Goal: Task Accomplishment & Management: Use online tool/utility

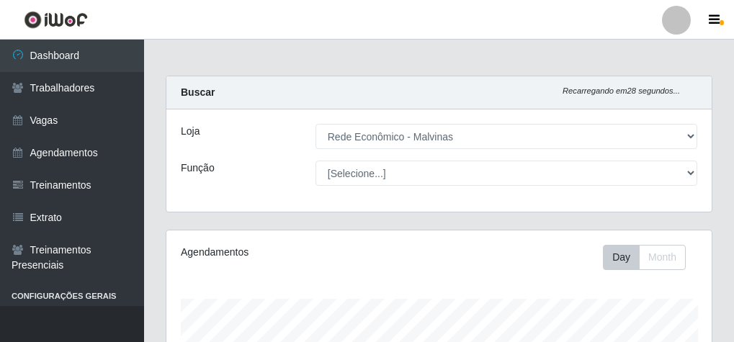
select select "194"
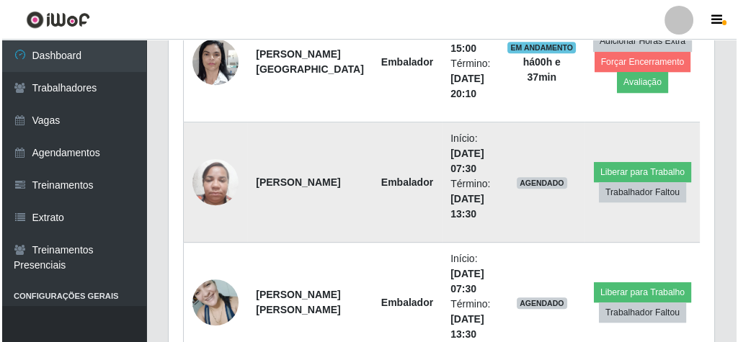
scroll to position [873, 0]
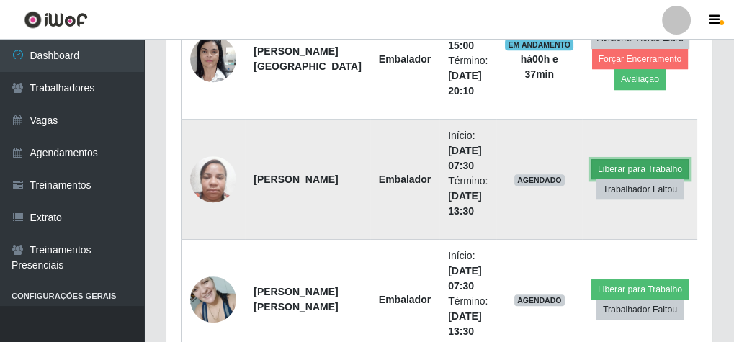
click at [637, 160] on button "Liberar para Trabalho" at bounding box center [639, 169] width 97 height 20
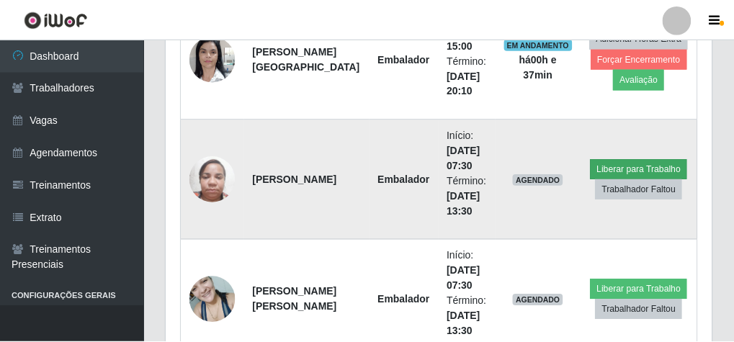
scroll to position [298, 540]
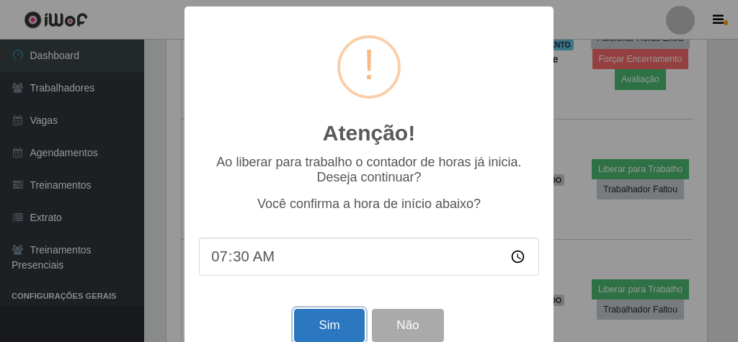
click at [331, 328] on button "Sim" at bounding box center [329, 326] width 70 height 34
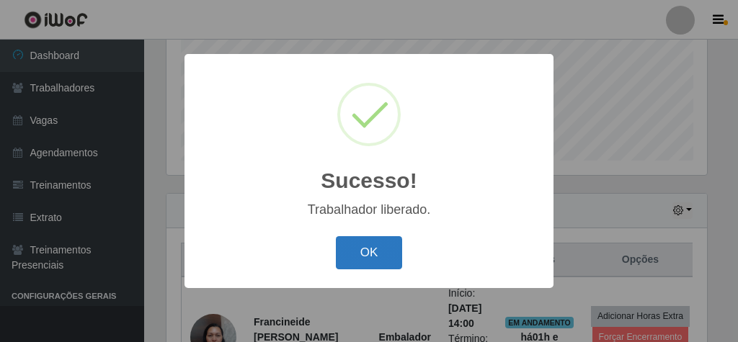
click at [379, 249] on button "OK" at bounding box center [369, 253] width 67 height 34
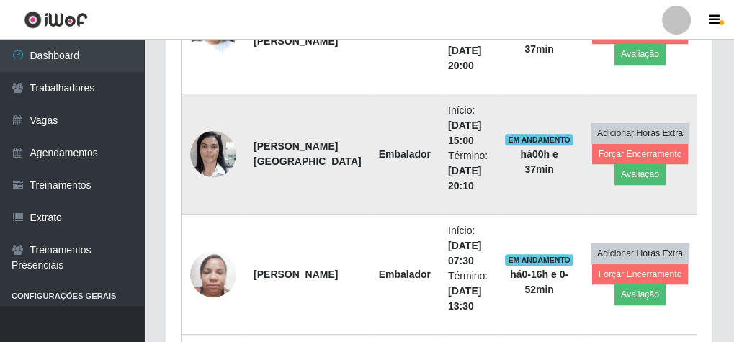
scroll to position [931, 0]
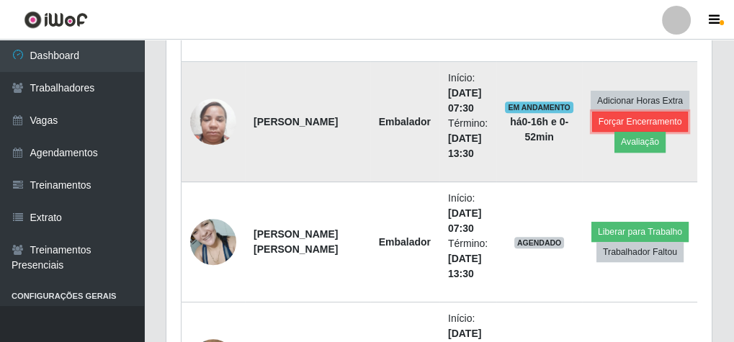
click at [627, 112] on button "Forçar Encerramento" at bounding box center [640, 122] width 97 height 20
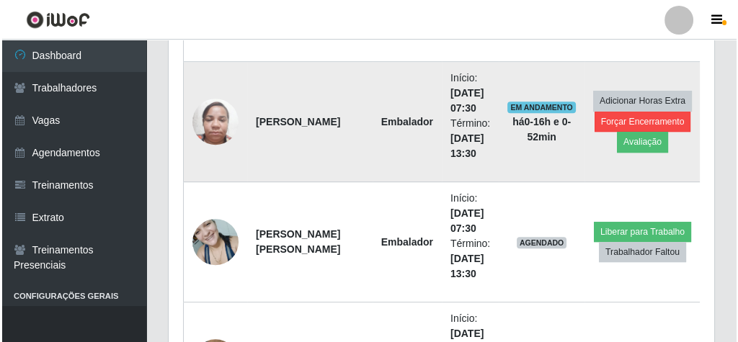
scroll to position [298, 540]
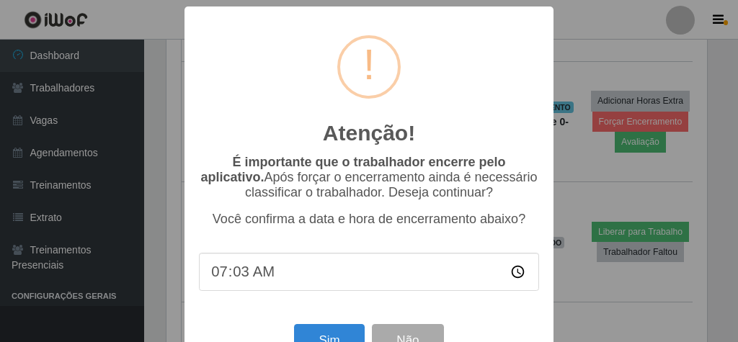
type input "07:30"
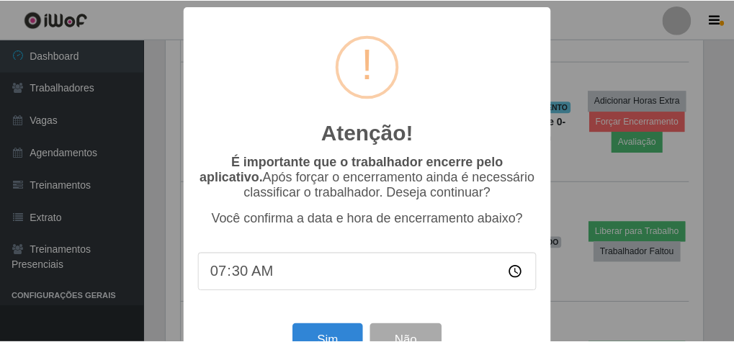
scroll to position [47, 0]
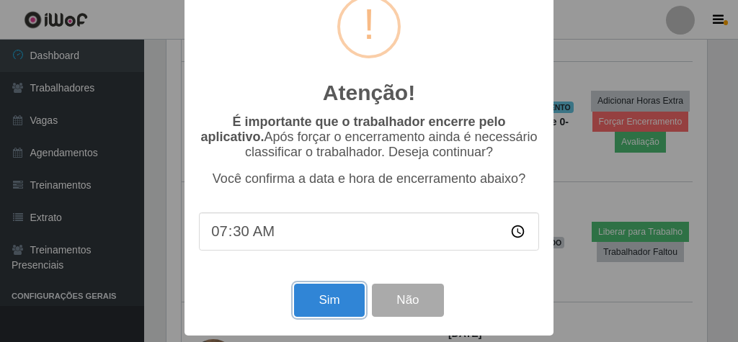
click at [348, 308] on button "Sim" at bounding box center [329, 301] width 70 height 34
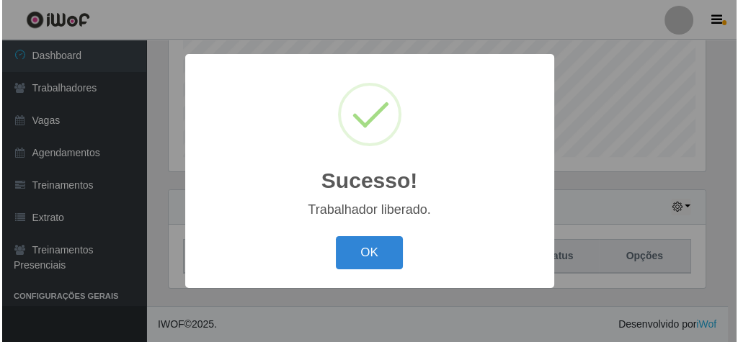
scroll to position [298, 540]
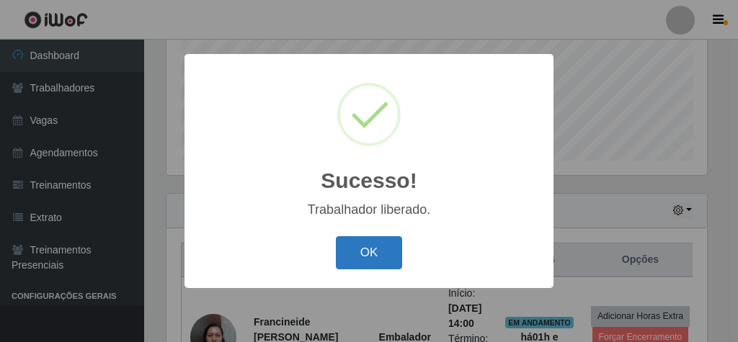
click at [354, 246] on button "OK" at bounding box center [369, 253] width 67 height 34
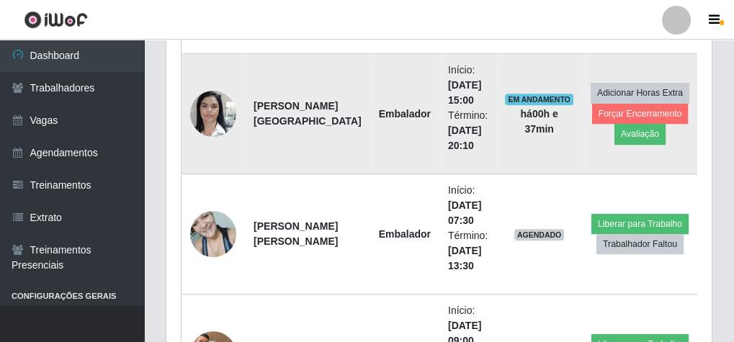
scroll to position [931, 0]
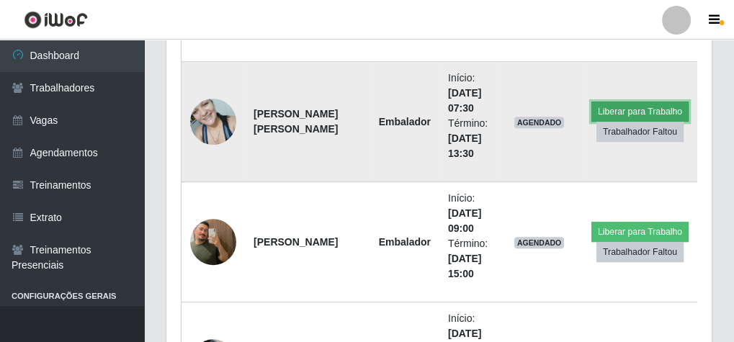
click at [618, 103] on button "Liberar para Trabalho" at bounding box center [639, 112] width 97 height 20
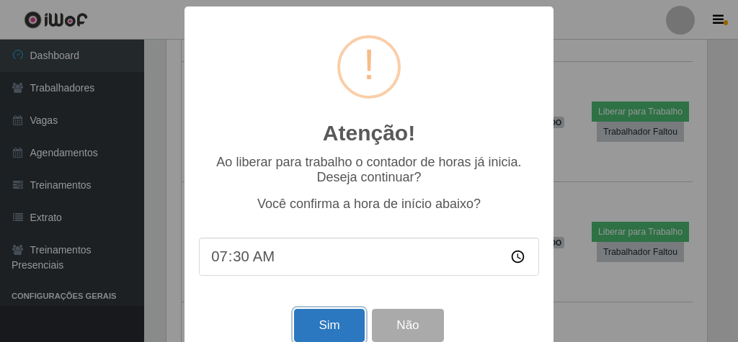
click at [341, 324] on button "Sim" at bounding box center [329, 326] width 70 height 34
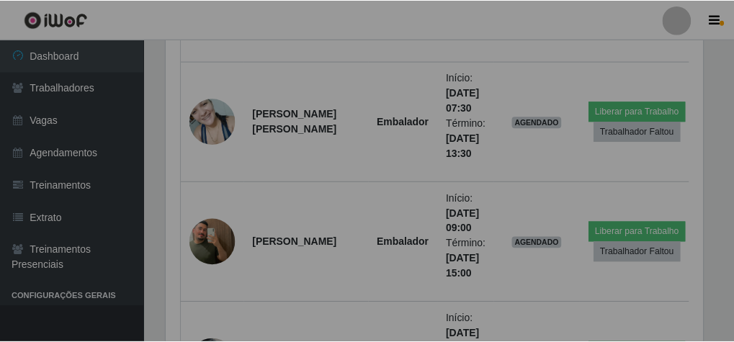
scroll to position [0, 0]
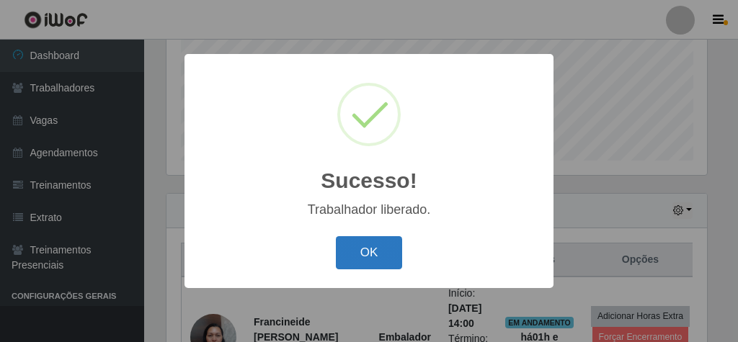
click at [377, 251] on button "OK" at bounding box center [369, 253] width 67 height 34
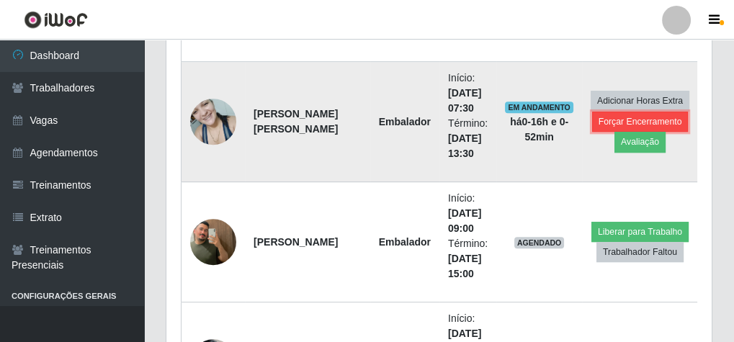
click at [613, 112] on button "Forçar Encerramento" at bounding box center [640, 122] width 97 height 20
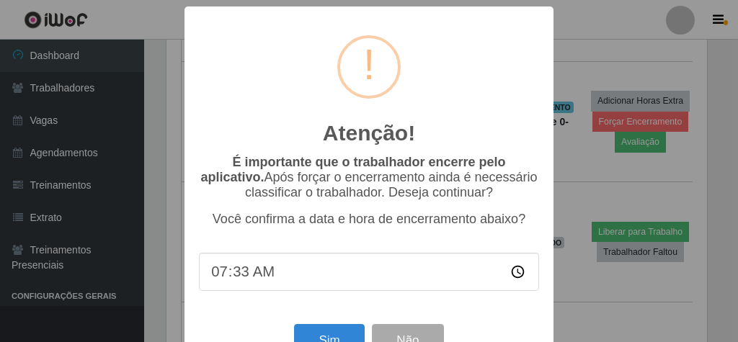
type input "07:30"
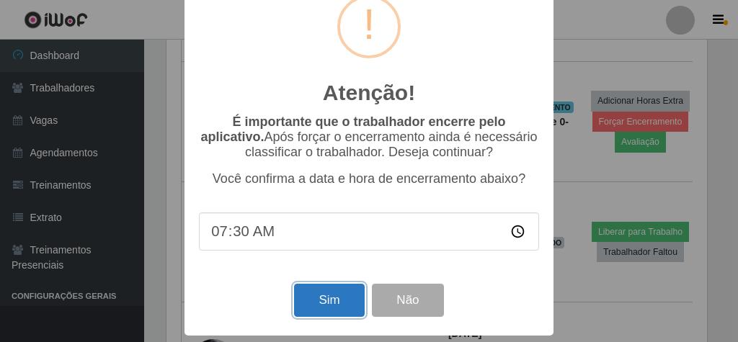
click at [331, 296] on button "Sim" at bounding box center [329, 301] width 70 height 34
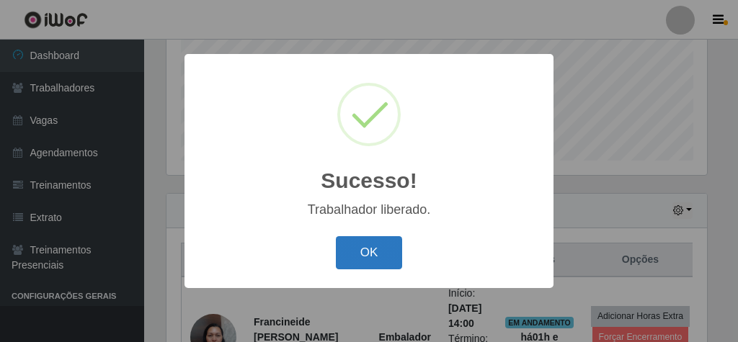
click at [374, 256] on button "OK" at bounding box center [369, 253] width 67 height 34
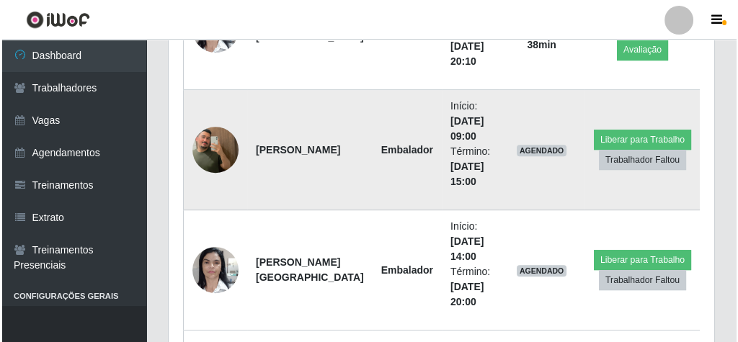
scroll to position [931, 0]
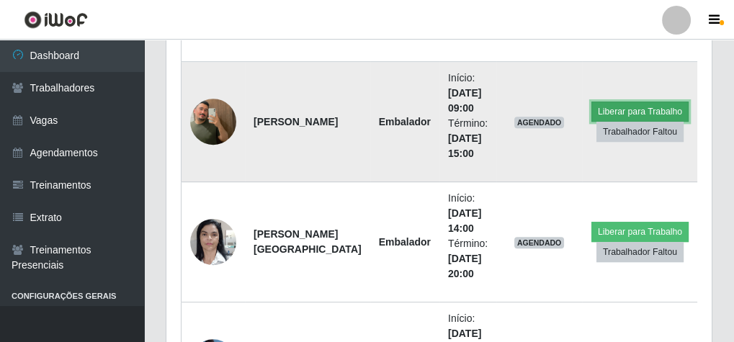
click at [608, 107] on button "Liberar para Trabalho" at bounding box center [639, 112] width 97 height 20
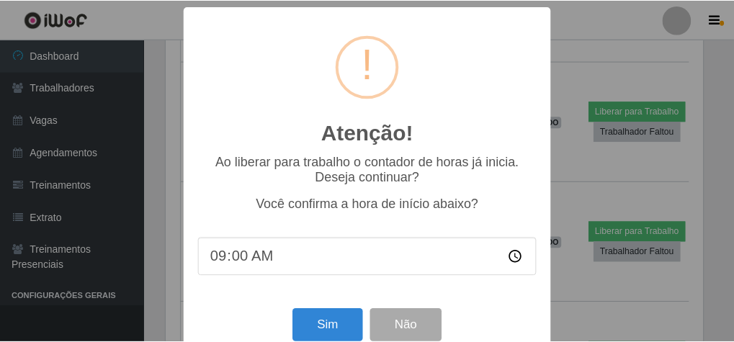
scroll to position [30, 0]
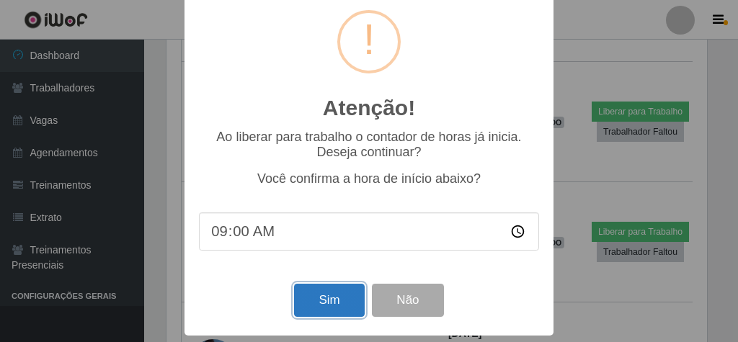
click at [322, 293] on button "Sim" at bounding box center [329, 301] width 70 height 34
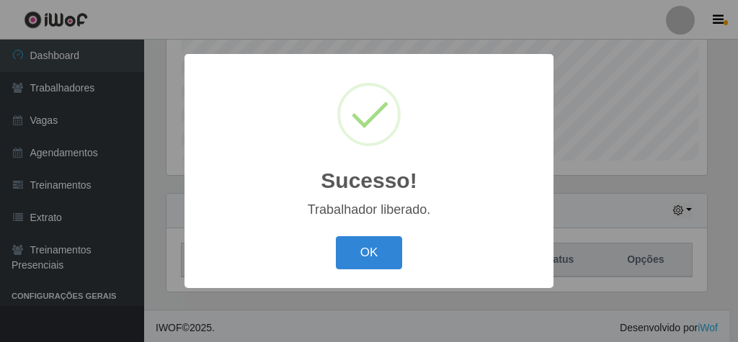
scroll to position [298, 540]
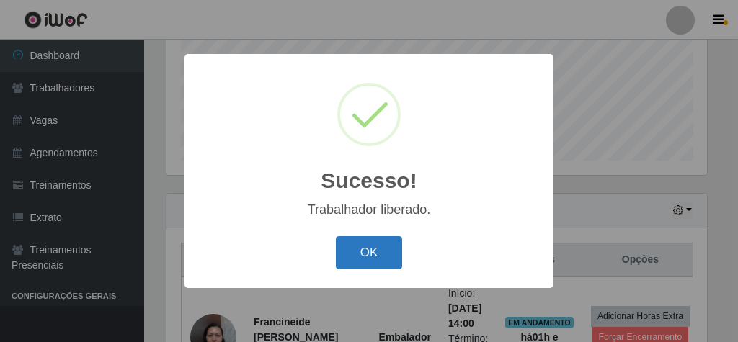
click at [359, 254] on button "OK" at bounding box center [369, 253] width 67 height 34
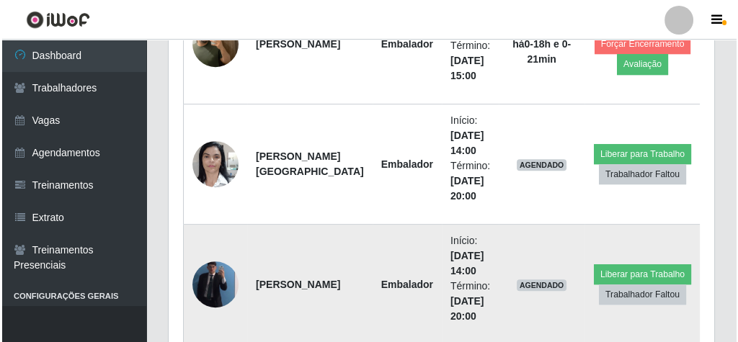
scroll to position [931, 0]
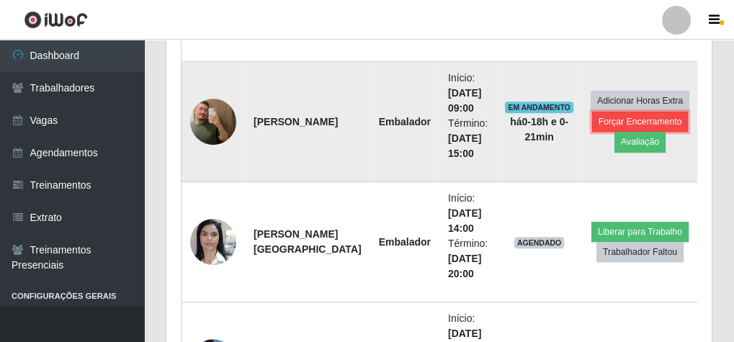
click at [610, 117] on button "Forçar Encerramento" at bounding box center [640, 122] width 97 height 20
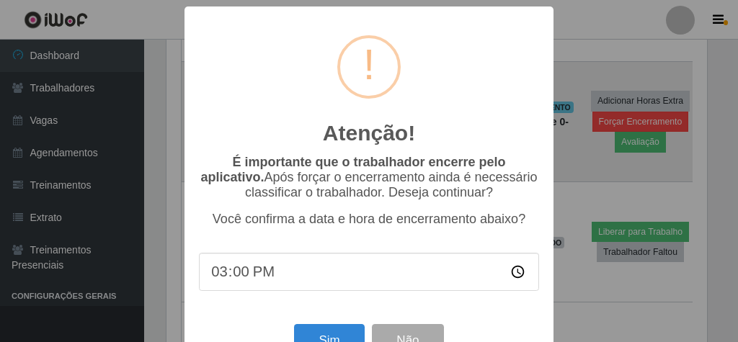
scroll to position [298, 540]
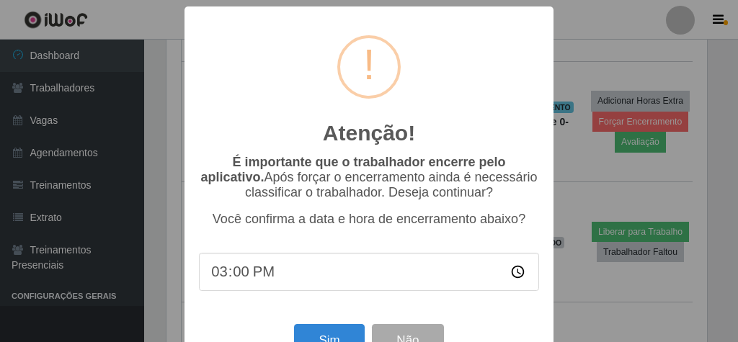
type input "09:00"
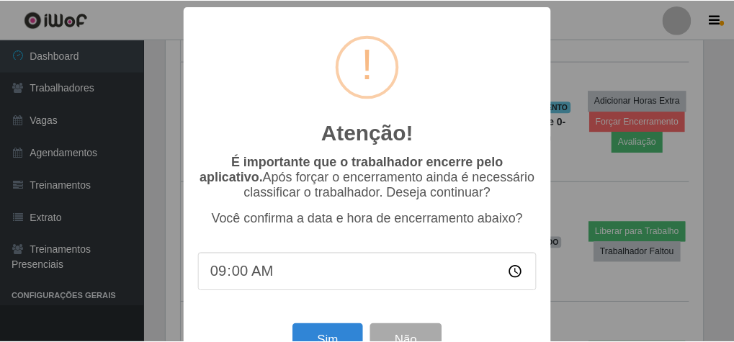
scroll to position [47, 0]
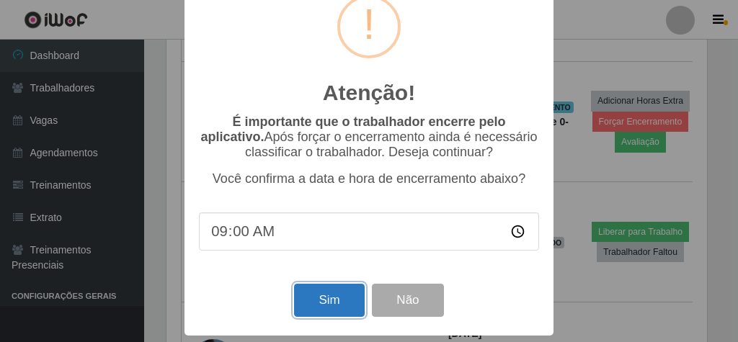
click at [322, 294] on button "Sim" at bounding box center [329, 301] width 70 height 34
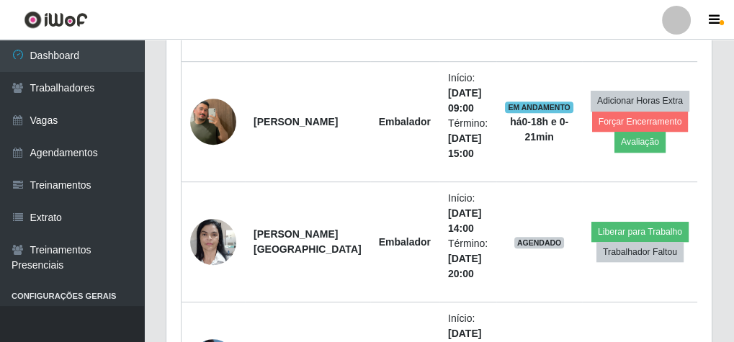
scroll to position [298, 540]
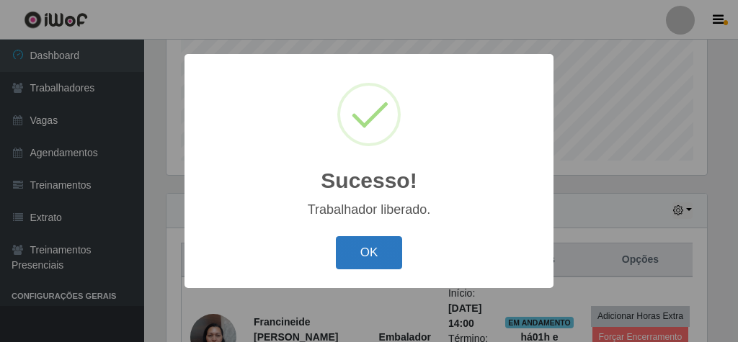
click at [359, 236] on button "OK" at bounding box center [369, 253] width 67 height 34
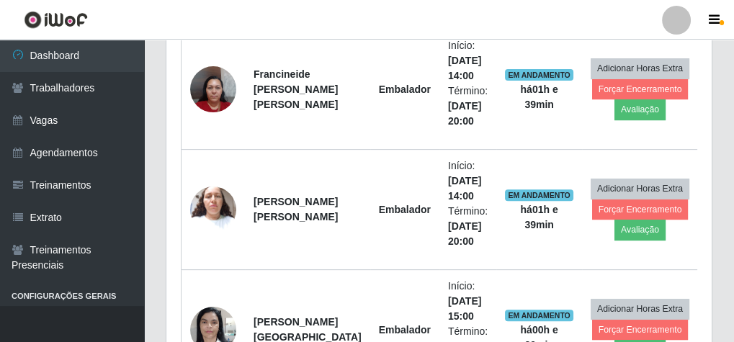
scroll to position [643, 0]
